Goal: Understand process/instructions: Learn how to perform a task or action

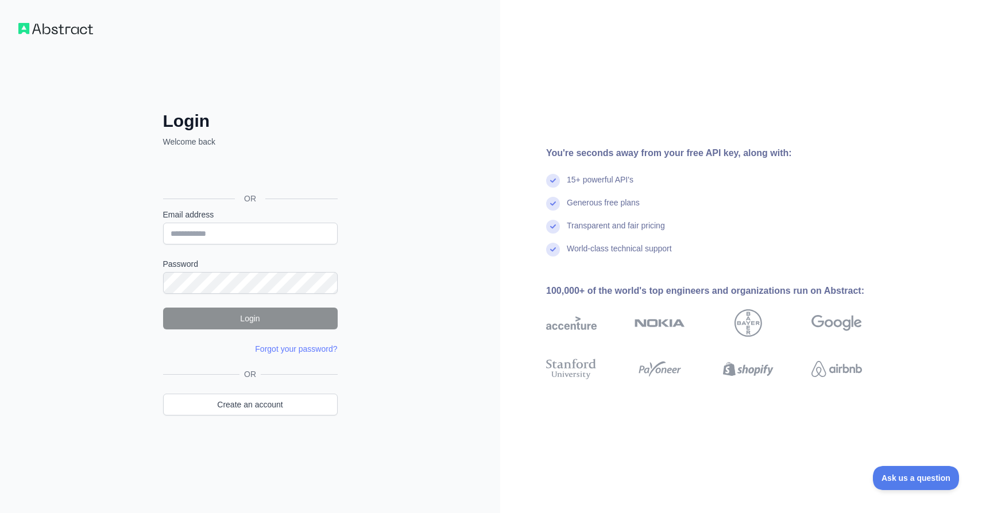
click at [276, 171] on div "Sign in with Google. Opens in new tab" at bounding box center [249, 172] width 172 height 25
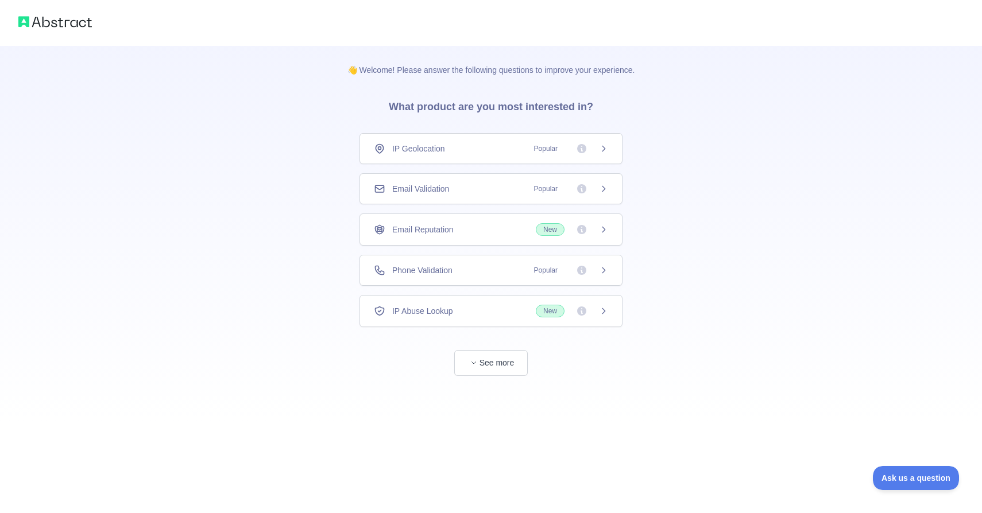
click at [503, 187] on div "Email Validation Popular" at bounding box center [491, 188] width 234 height 11
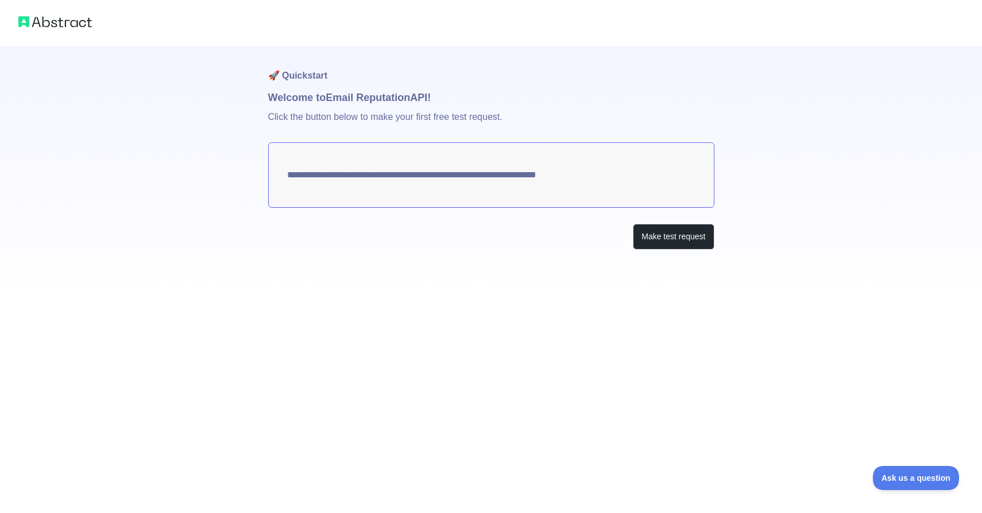
click at [643, 181] on textarea "**********" at bounding box center [491, 174] width 446 height 65
click at [664, 239] on button "Make test request" at bounding box center [673, 237] width 81 height 26
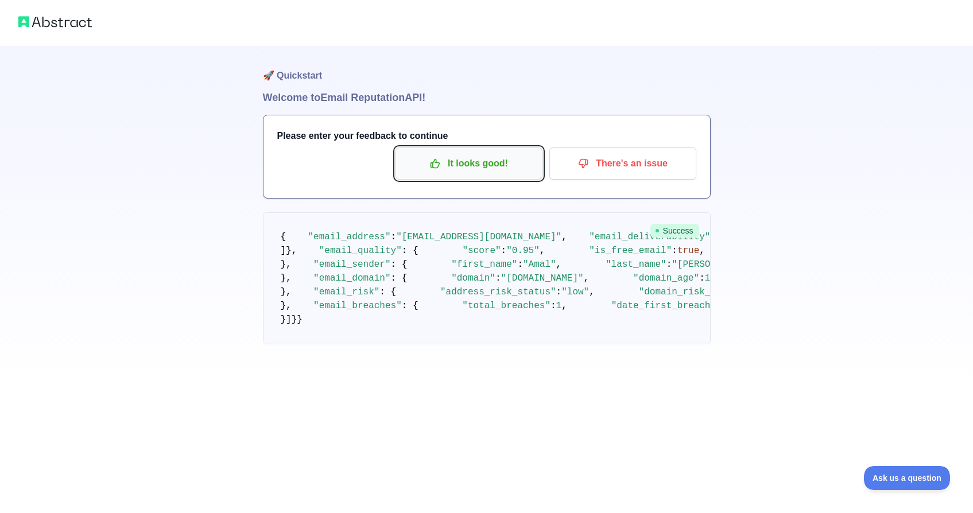
click at [447, 165] on p "It looks good!" at bounding box center [469, 164] width 130 height 20
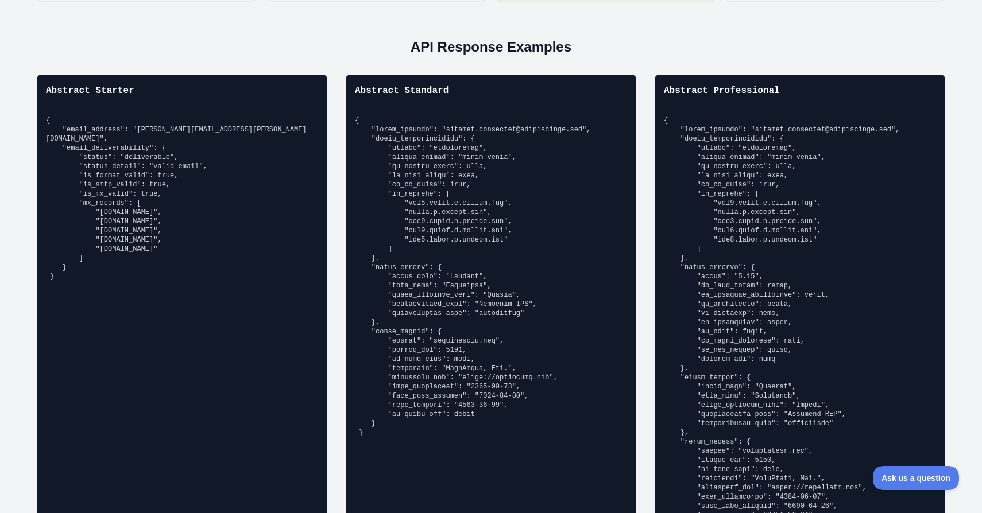
scroll to position [805, 0]
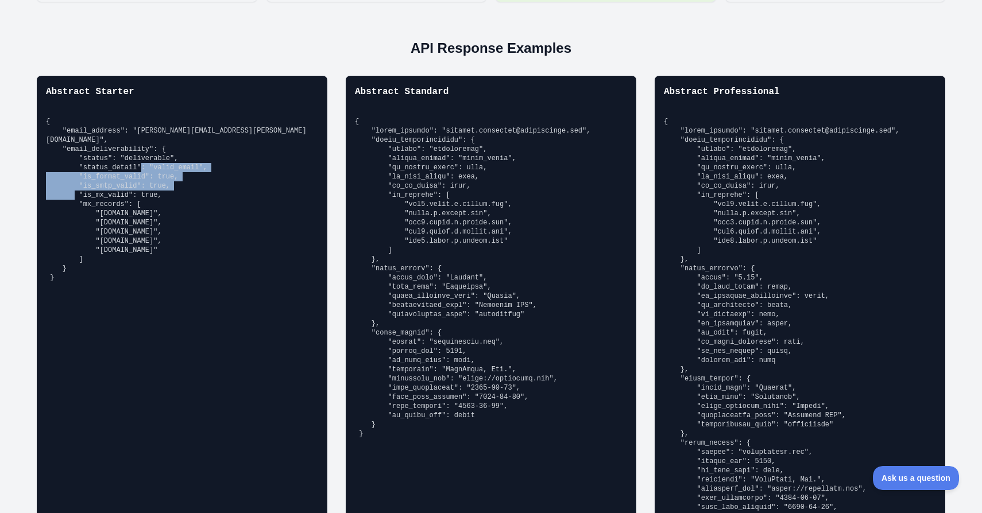
drag, startPoint x: 180, startPoint y: 195, endPoint x: 63, endPoint y: 179, distance: 118.2
click at [63, 179] on pre "{ "email_address": "richard.hendricks@abstractapi.com", "email_deliverability":…" at bounding box center [182, 199] width 272 height 165
copy pre ""is_format_valid": true, "is_smtp_valid": true, "is_mx_valid": true,"
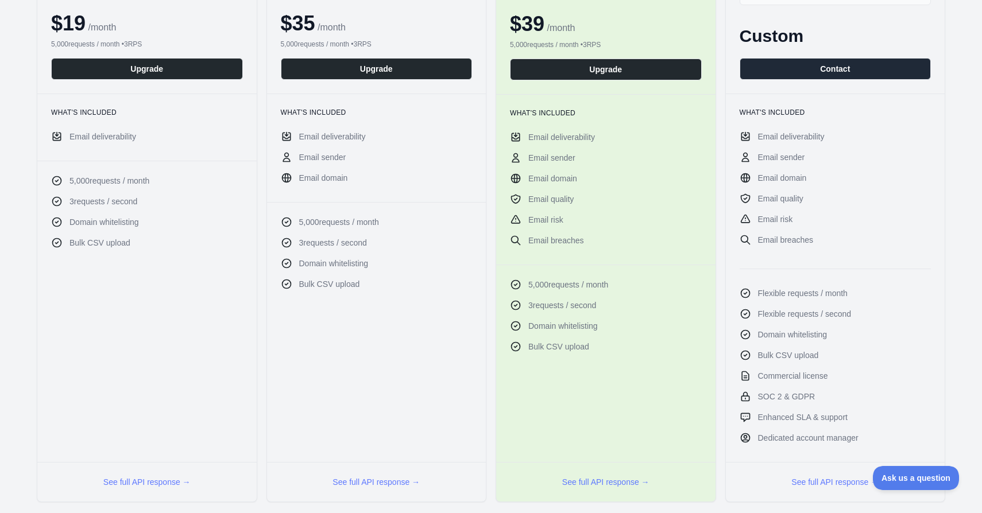
scroll to position [0, 0]
